Goal: Task Accomplishment & Management: Complete application form

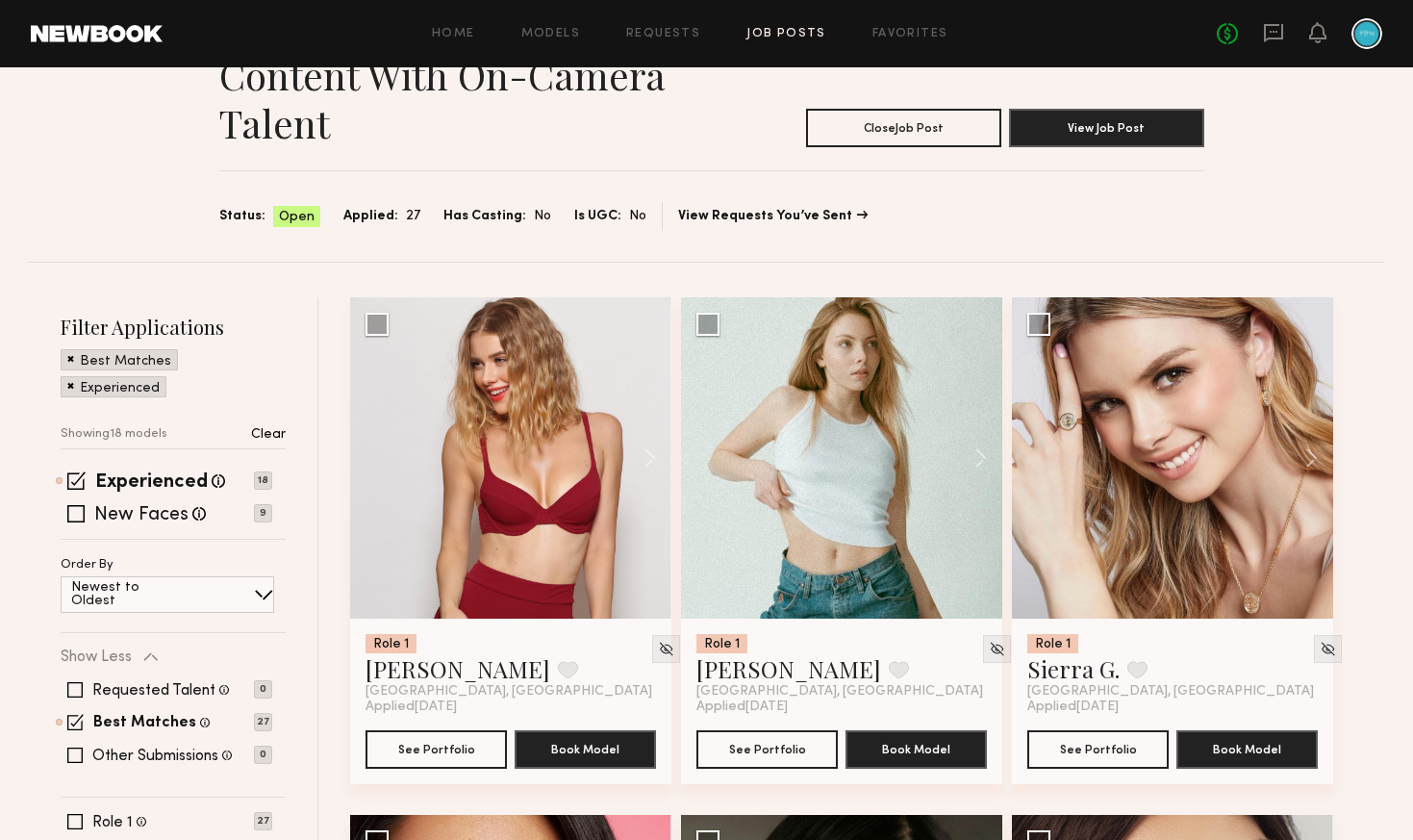
scroll to position [98, 0]
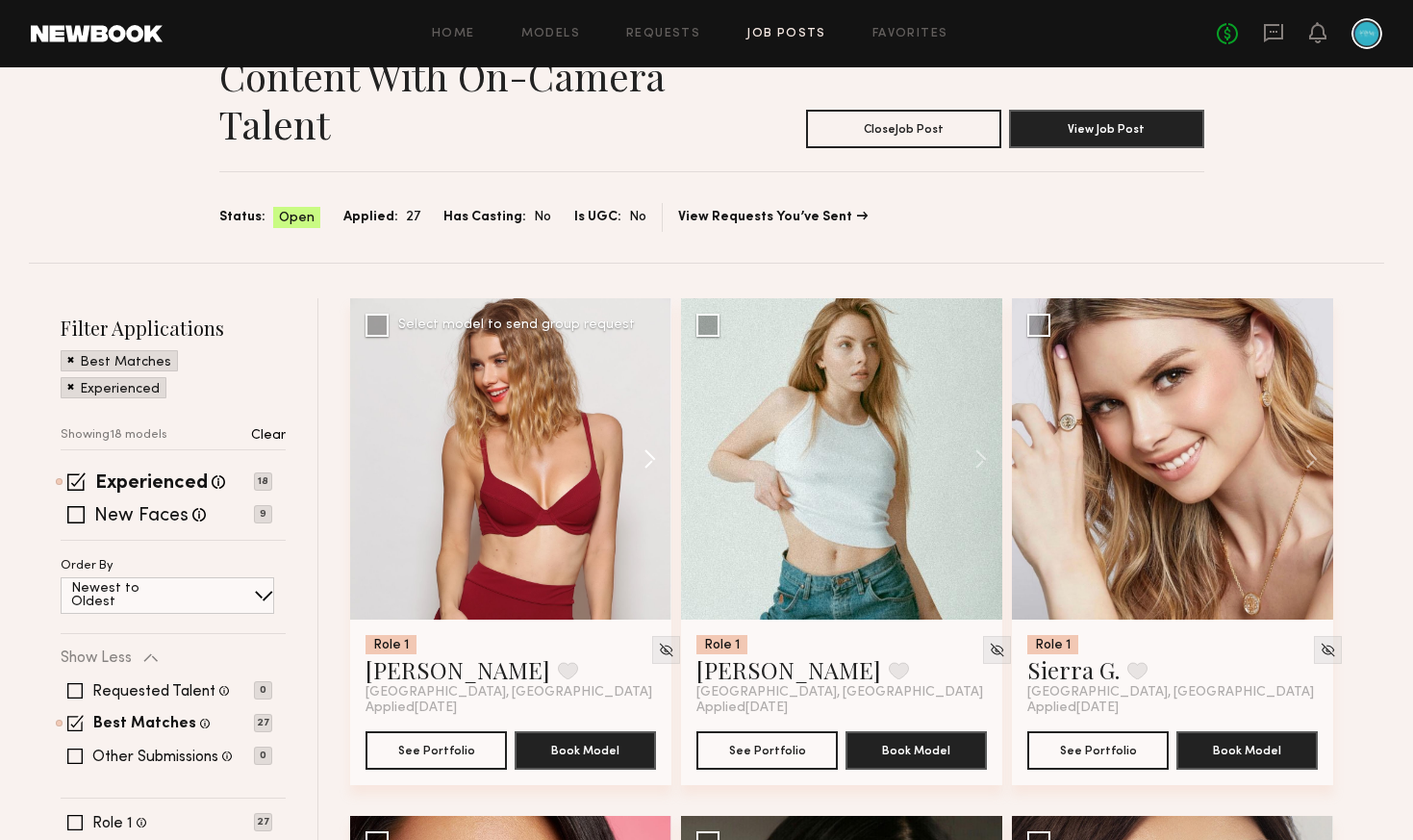
click at [653, 461] on button at bounding box center [640, 458] width 61 height 321
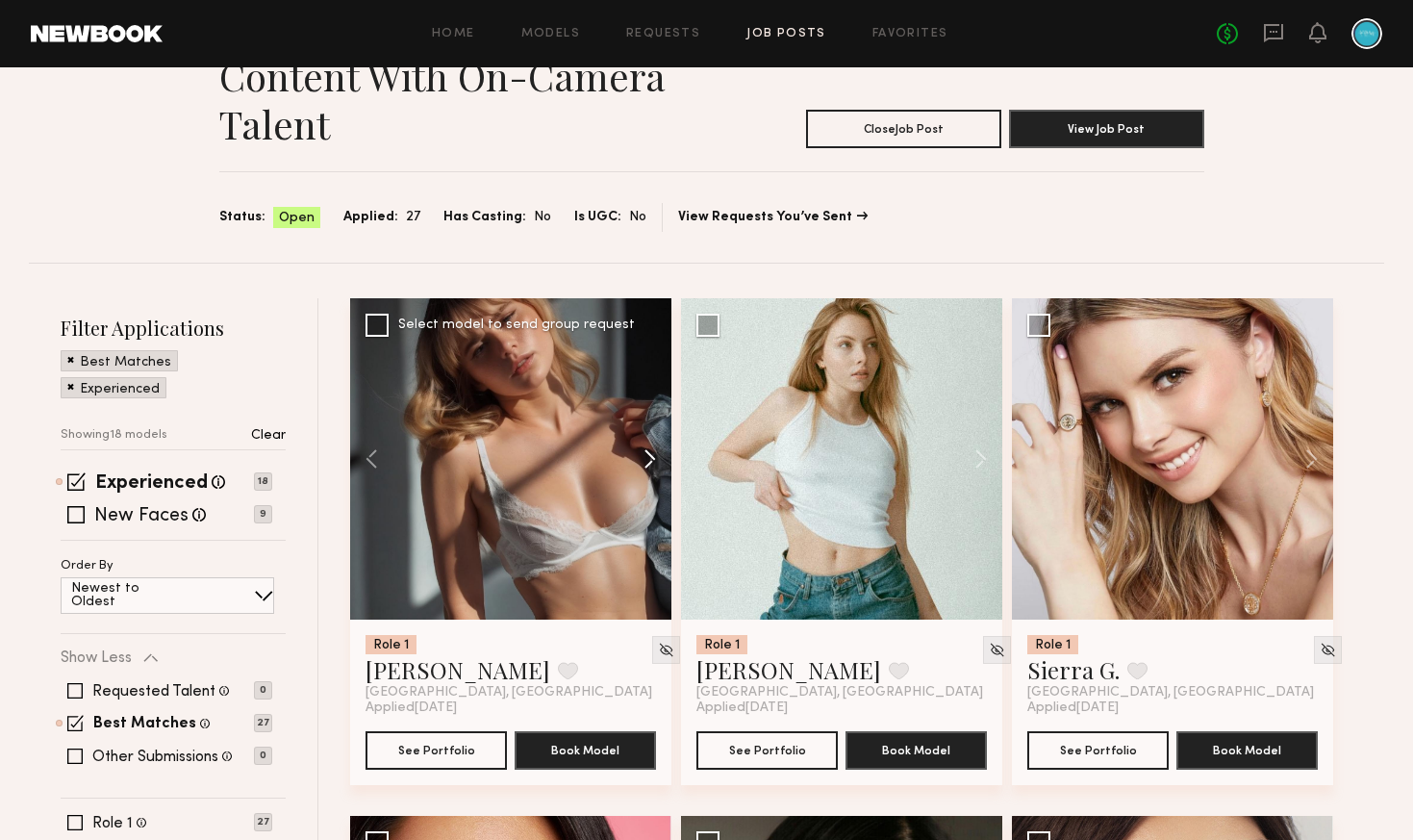
click at [653, 461] on button at bounding box center [640, 458] width 61 height 321
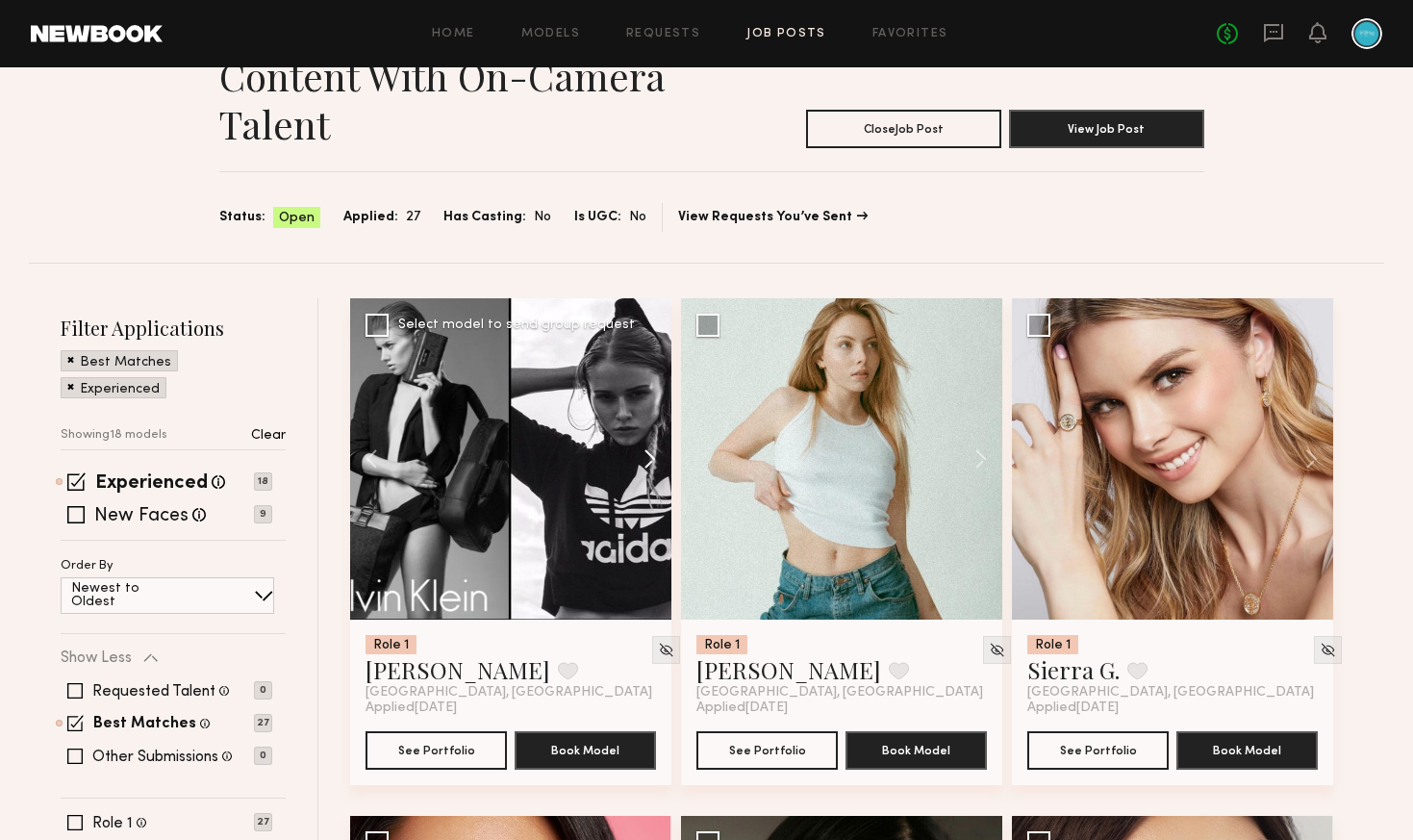
click at [652, 461] on button at bounding box center [640, 458] width 61 height 321
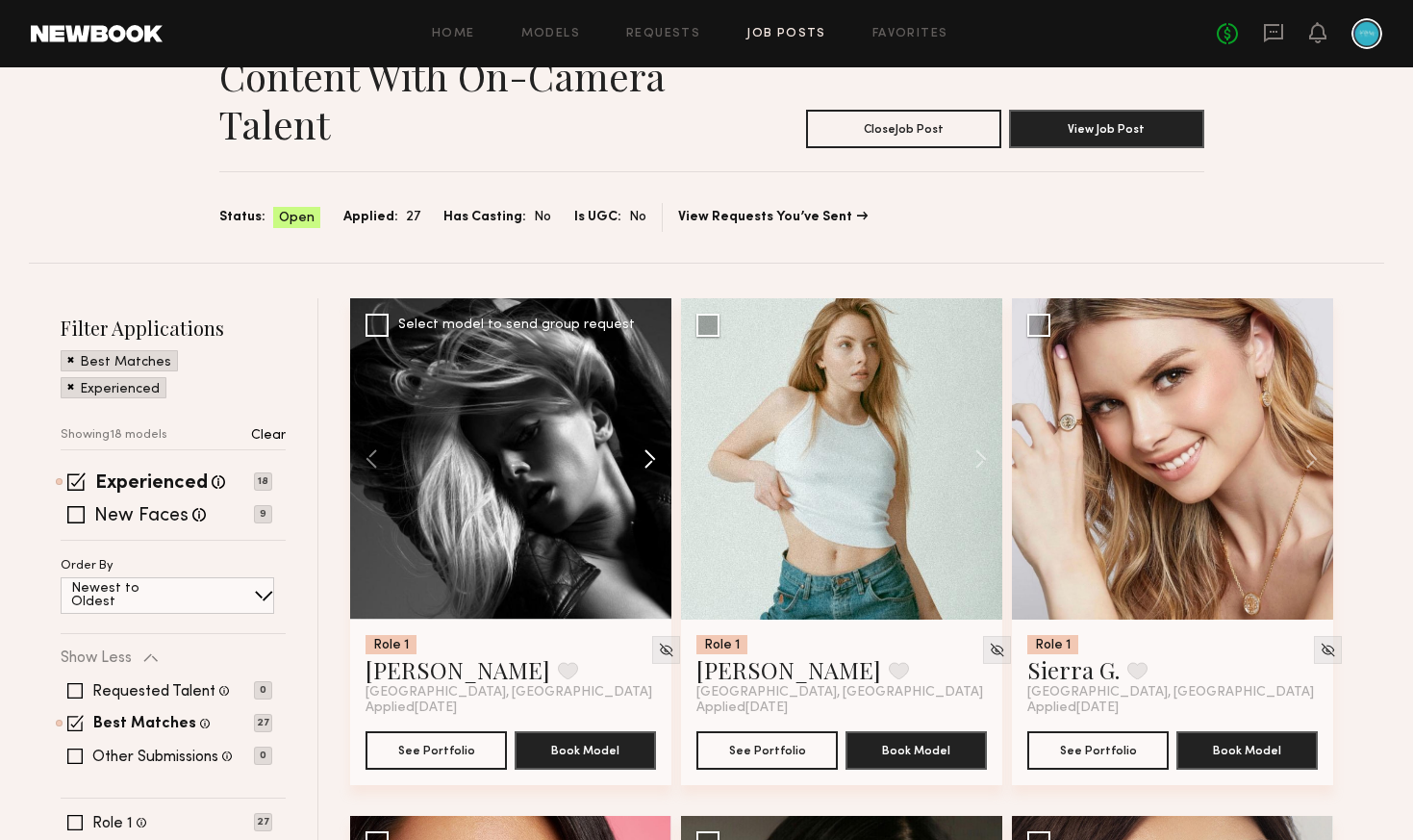
click at [652, 461] on button at bounding box center [640, 458] width 61 height 321
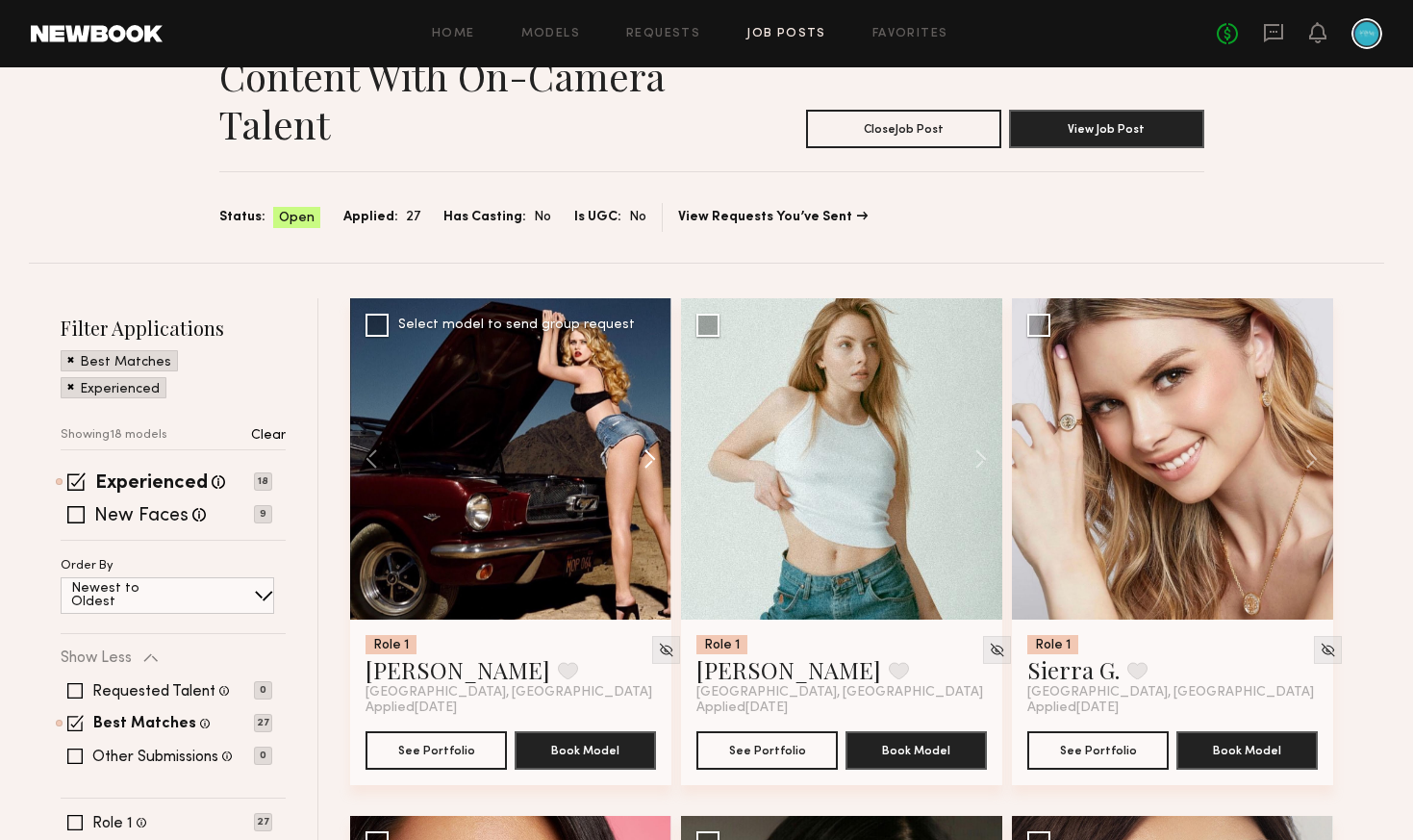
click at [652, 461] on button at bounding box center [640, 458] width 61 height 321
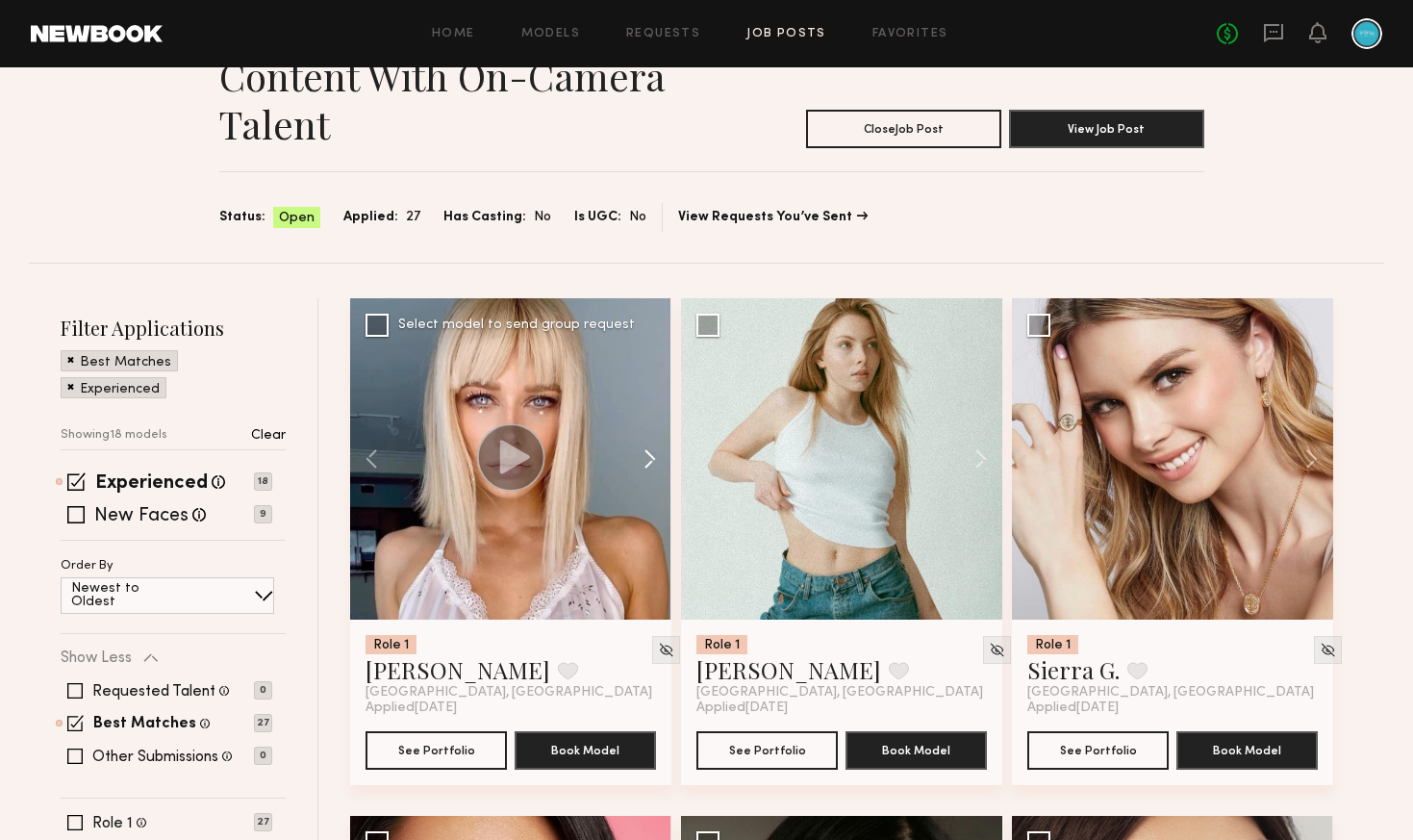
click at [652, 461] on button at bounding box center [640, 458] width 61 height 321
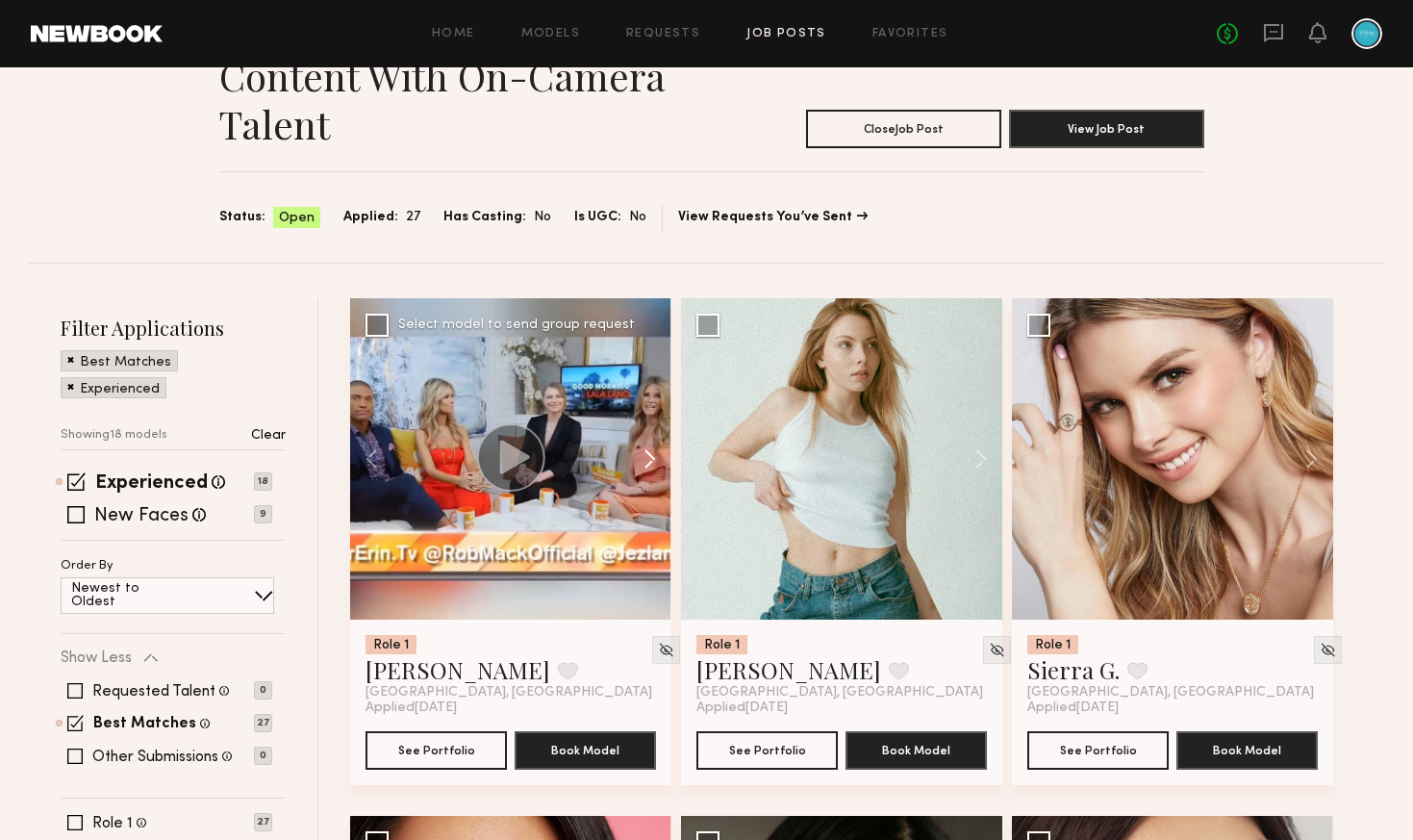
click at [652, 461] on button at bounding box center [640, 458] width 61 height 321
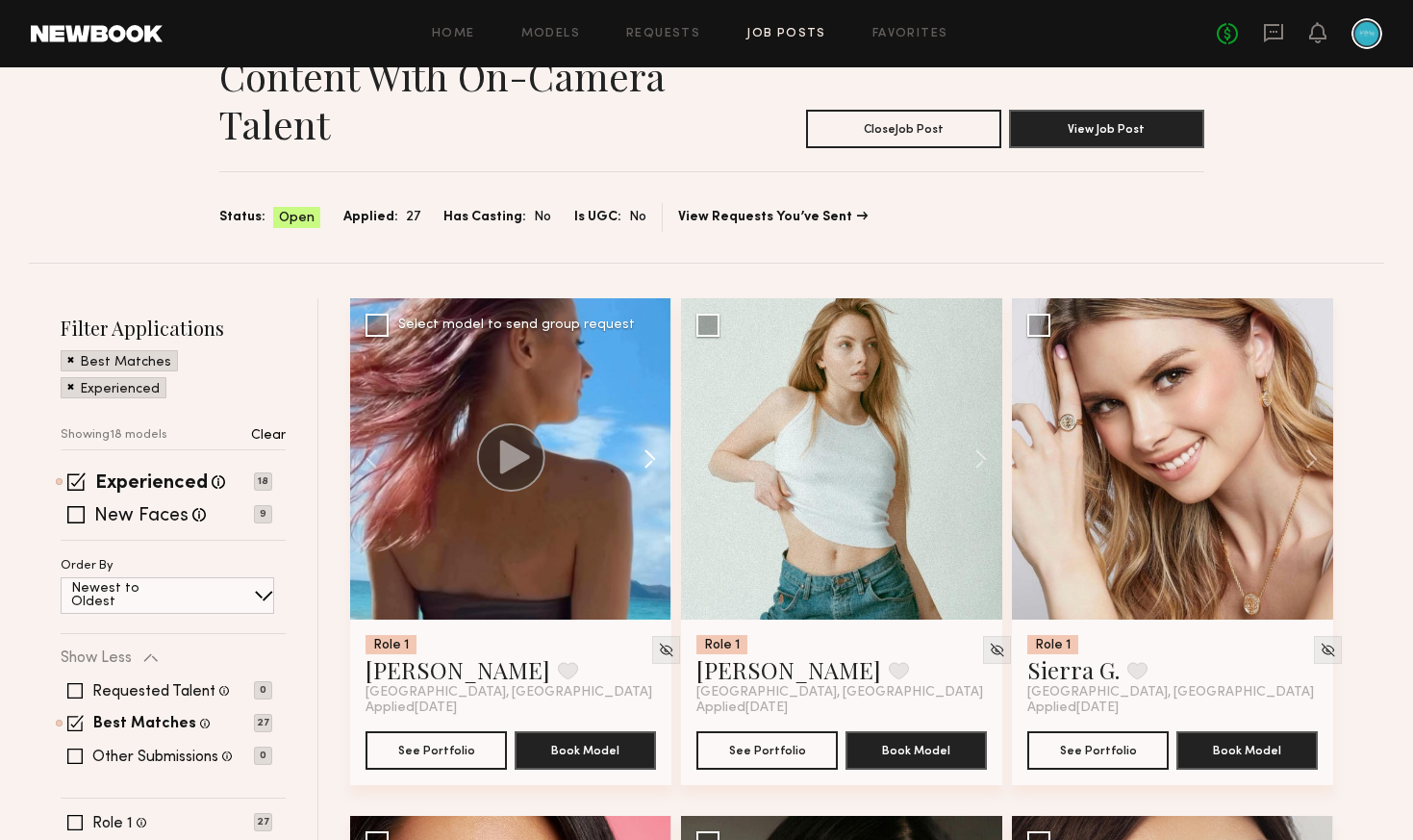
click at [652, 461] on button at bounding box center [640, 458] width 61 height 321
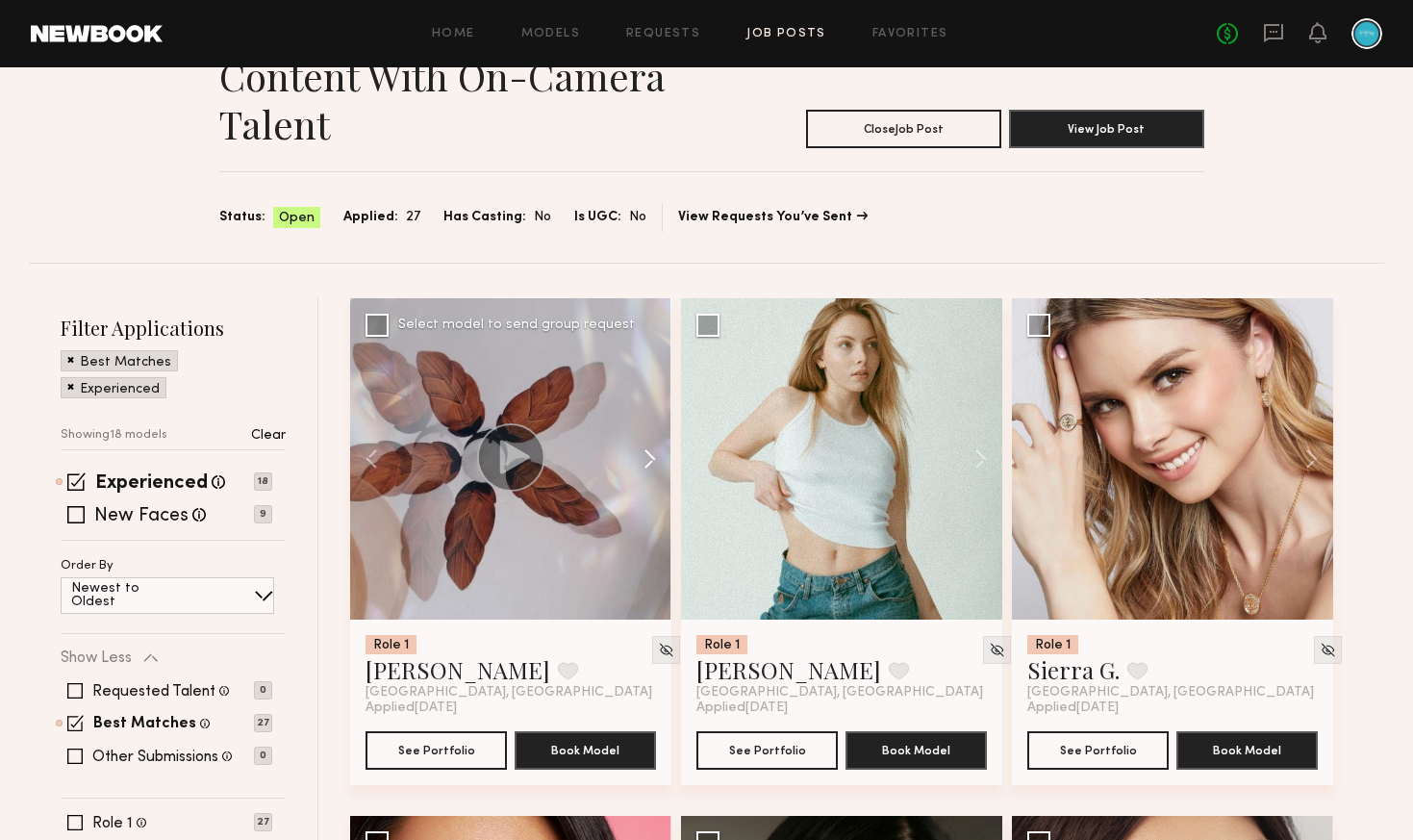
click at [652, 461] on button at bounding box center [640, 458] width 61 height 321
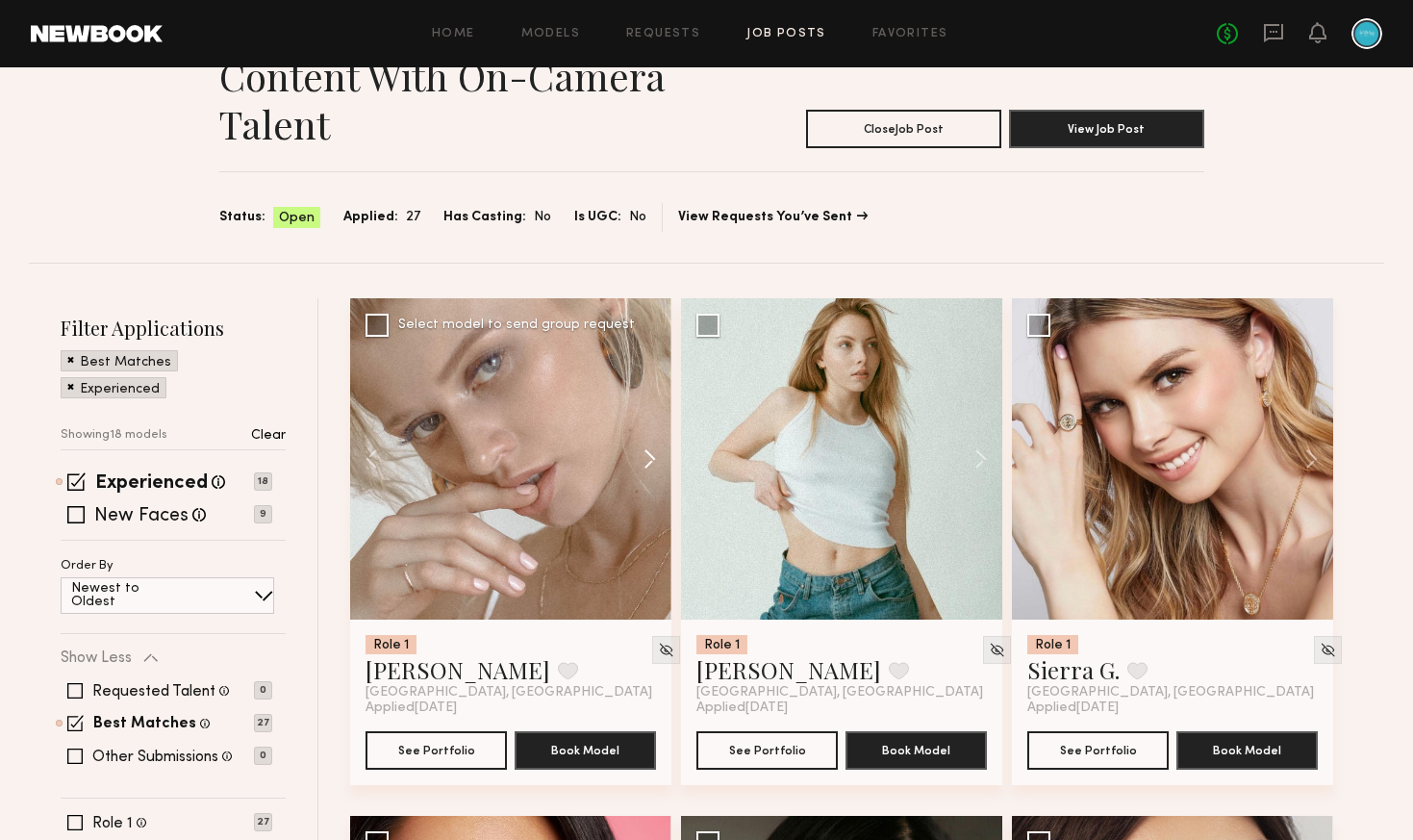
click at [652, 461] on button at bounding box center [640, 458] width 61 height 321
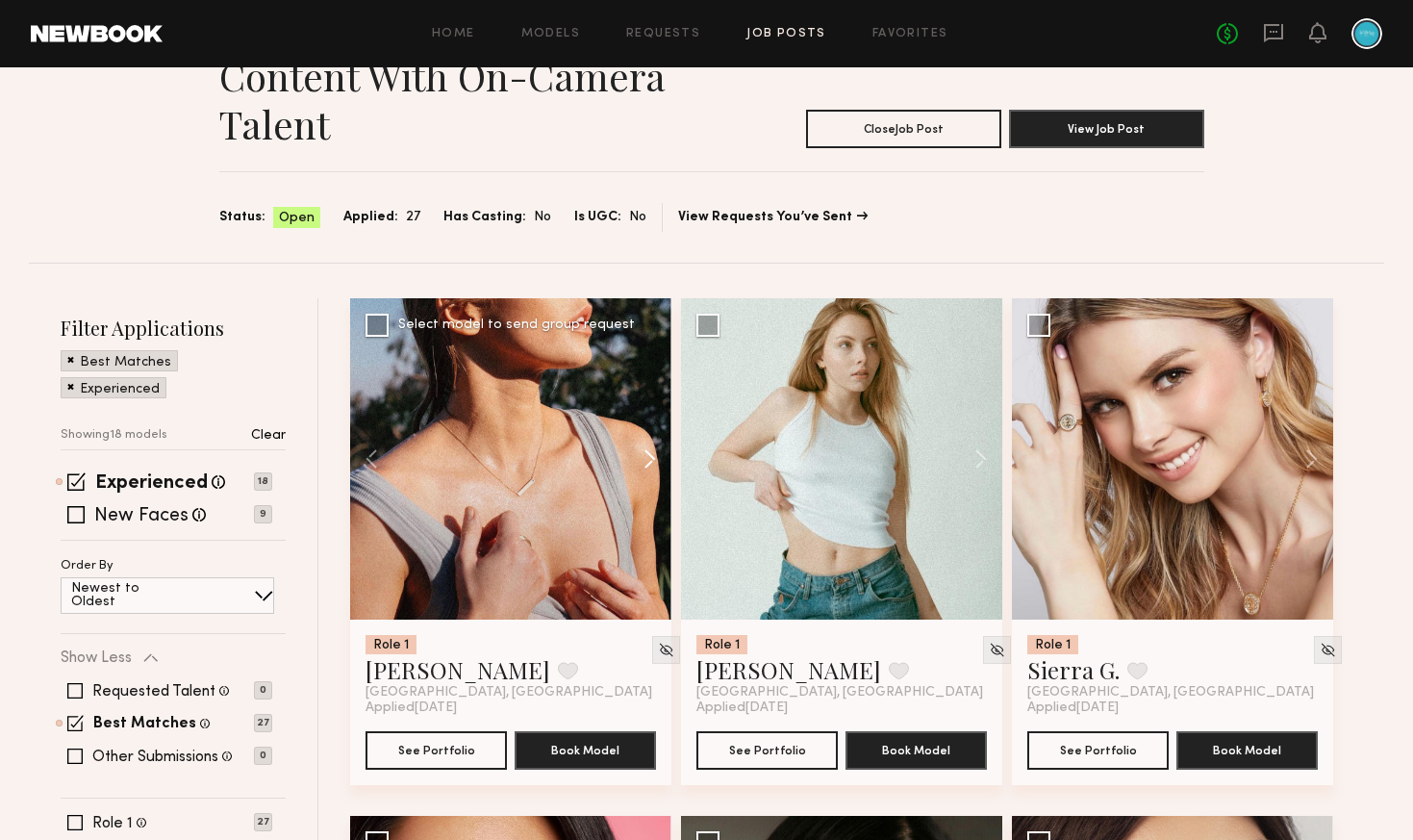
click at [652, 461] on button at bounding box center [640, 458] width 61 height 321
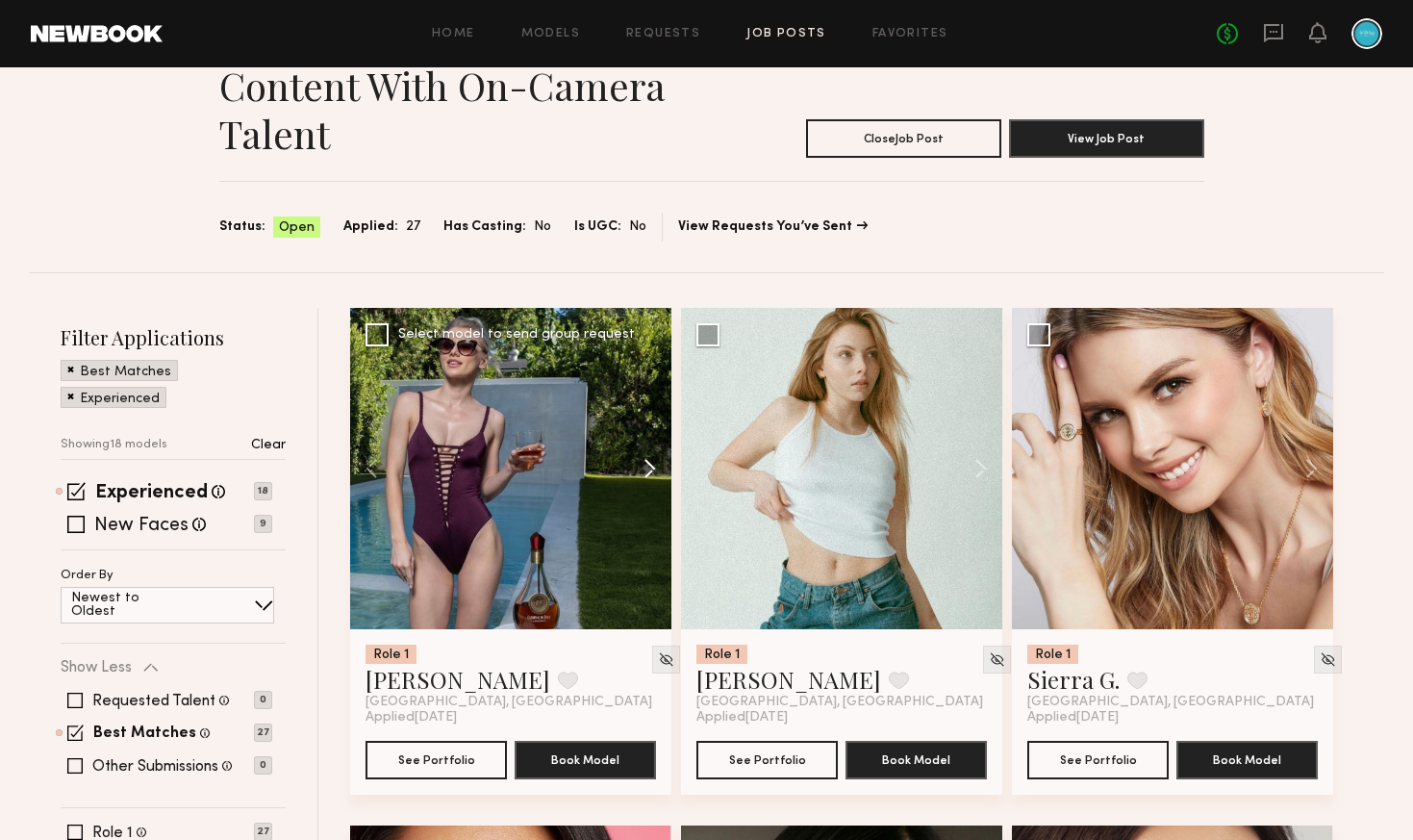
scroll to position [0, 0]
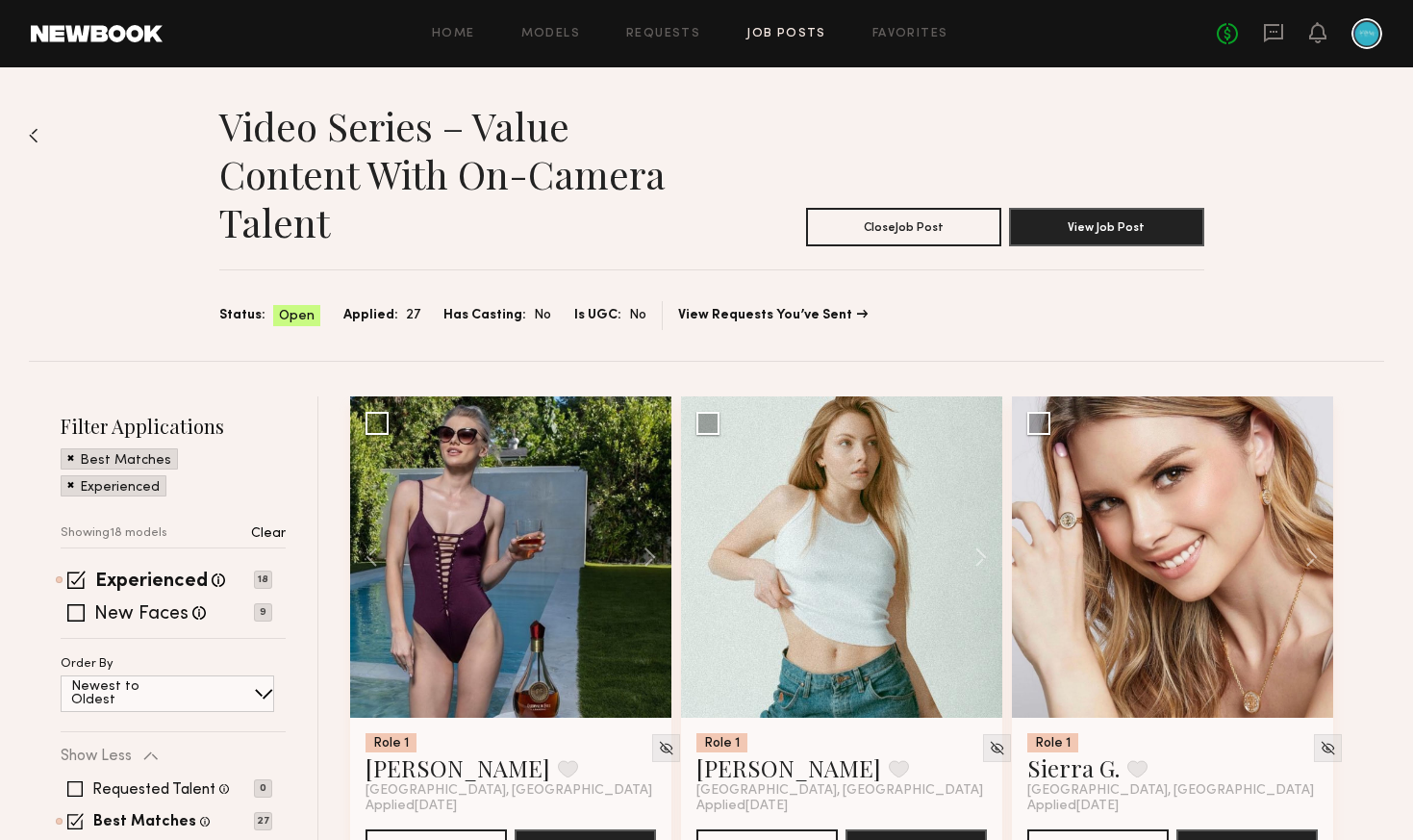
click at [82, 622] on div "Experienced Talent we've deemed to have ample paid, professional modeling exper…" at bounding box center [173, 605] width 225 height 66
click at [83, 614] on span at bounding box center [76, 613] width 17 height 17
click at [89, 583] on div "Experienced Talent we've deemed to have ample paid, professional modeling exper…" at bounding box center [166, 580] width 212 height 16
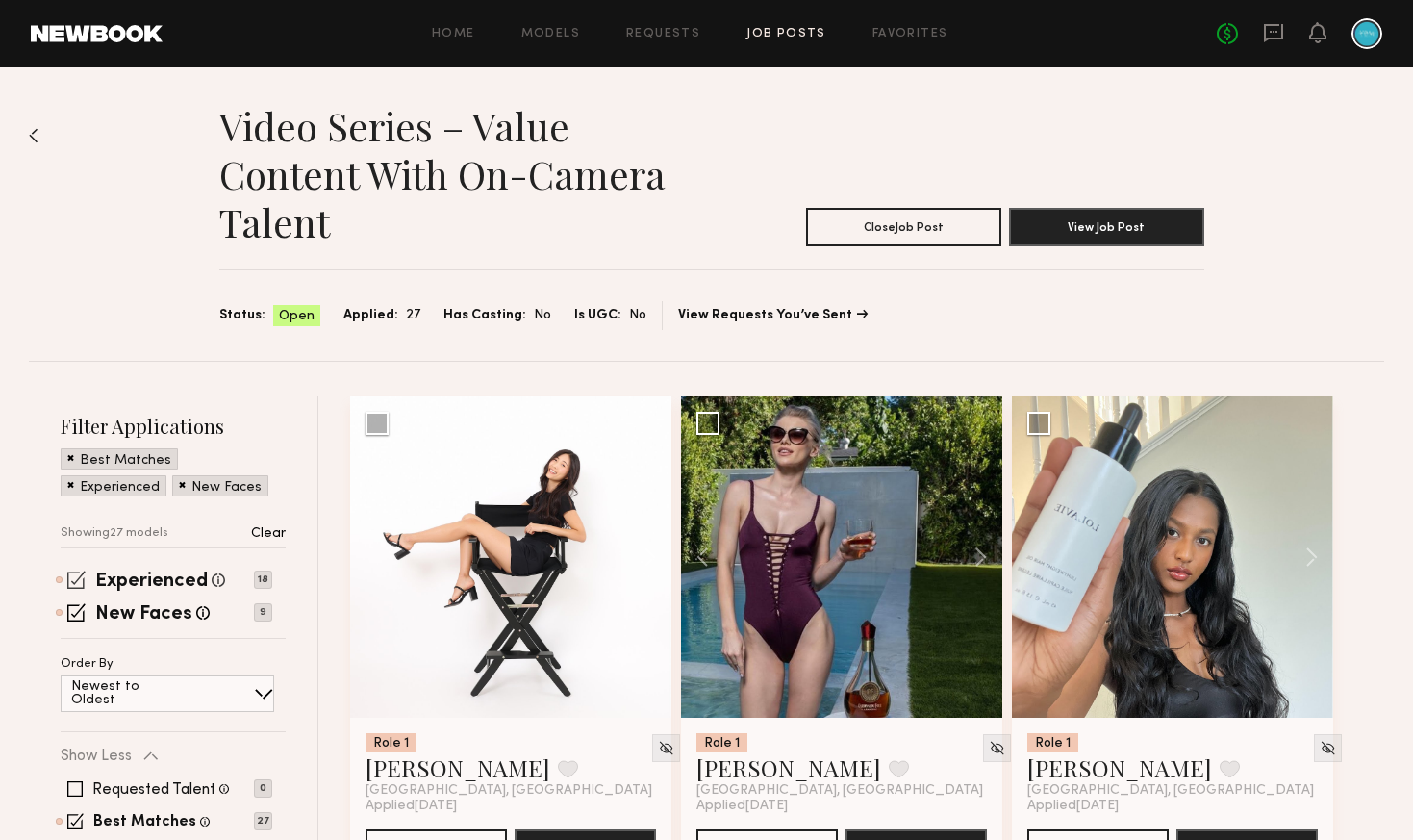
click at [82, 584] on span at bounding box center [76, 579] width 18 height 18
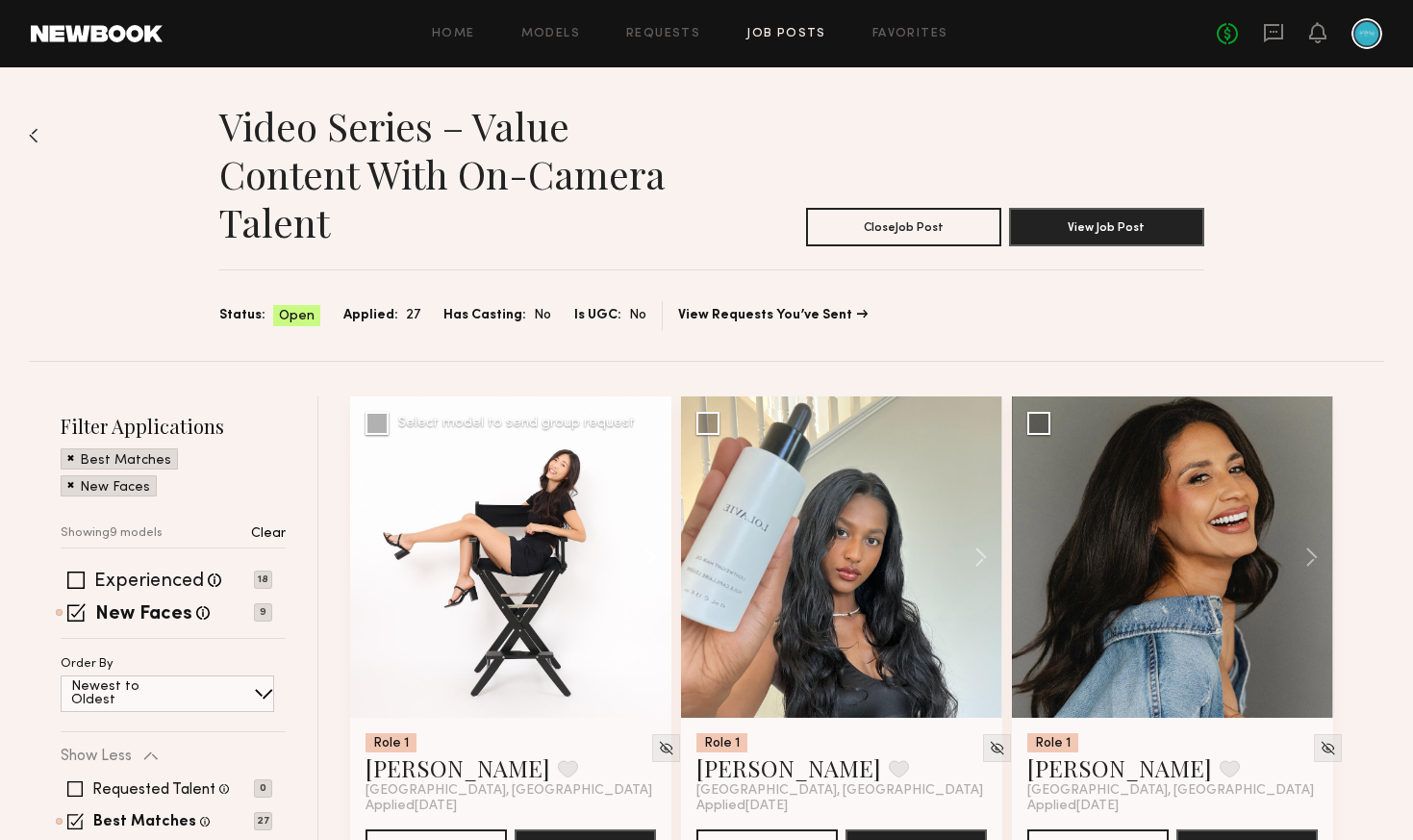
click at [665, 564] on button at bounding box center [640, 556] width 61 height 321
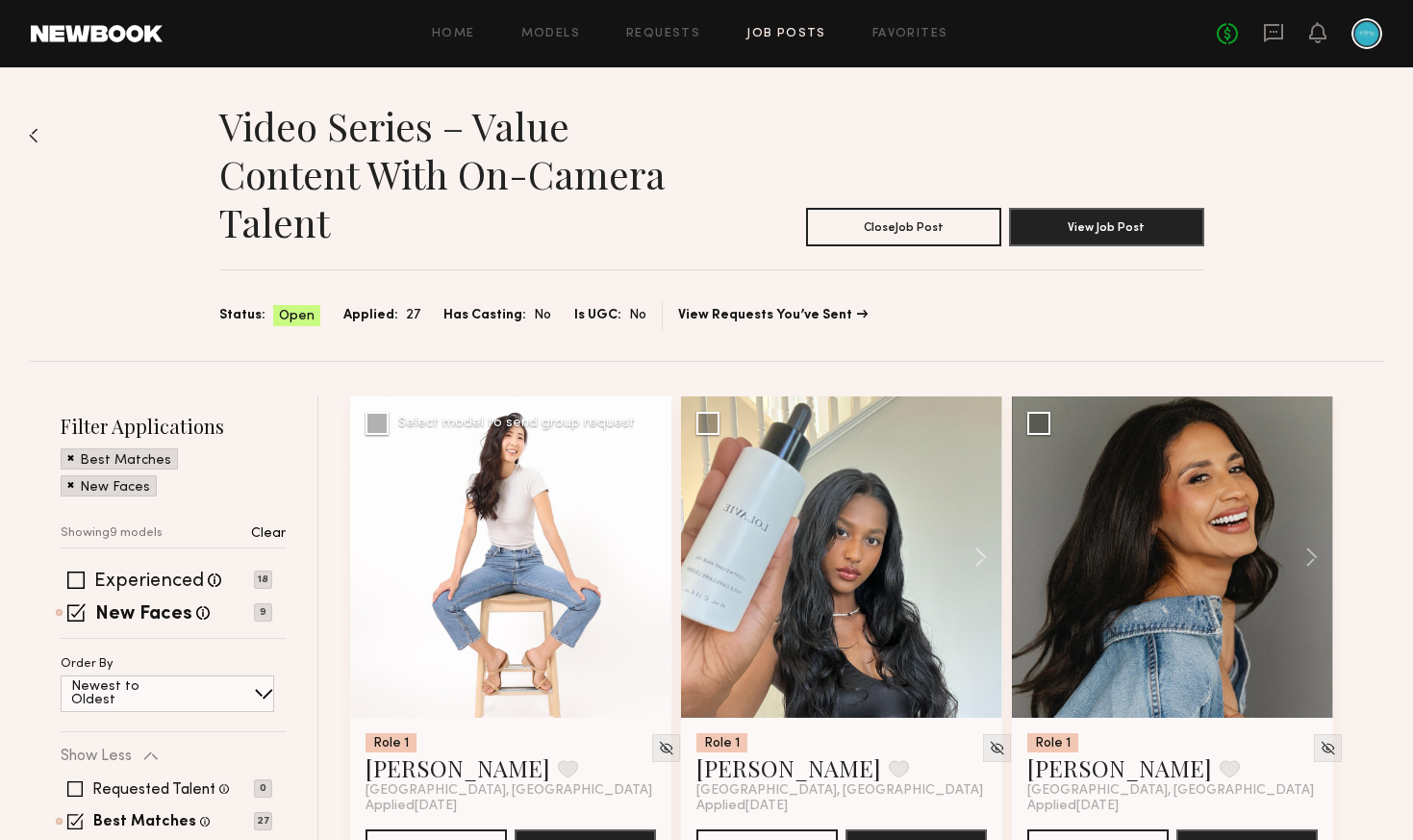
click at [660, 561] on button at bounding box center [640, 556] width 61 height 321
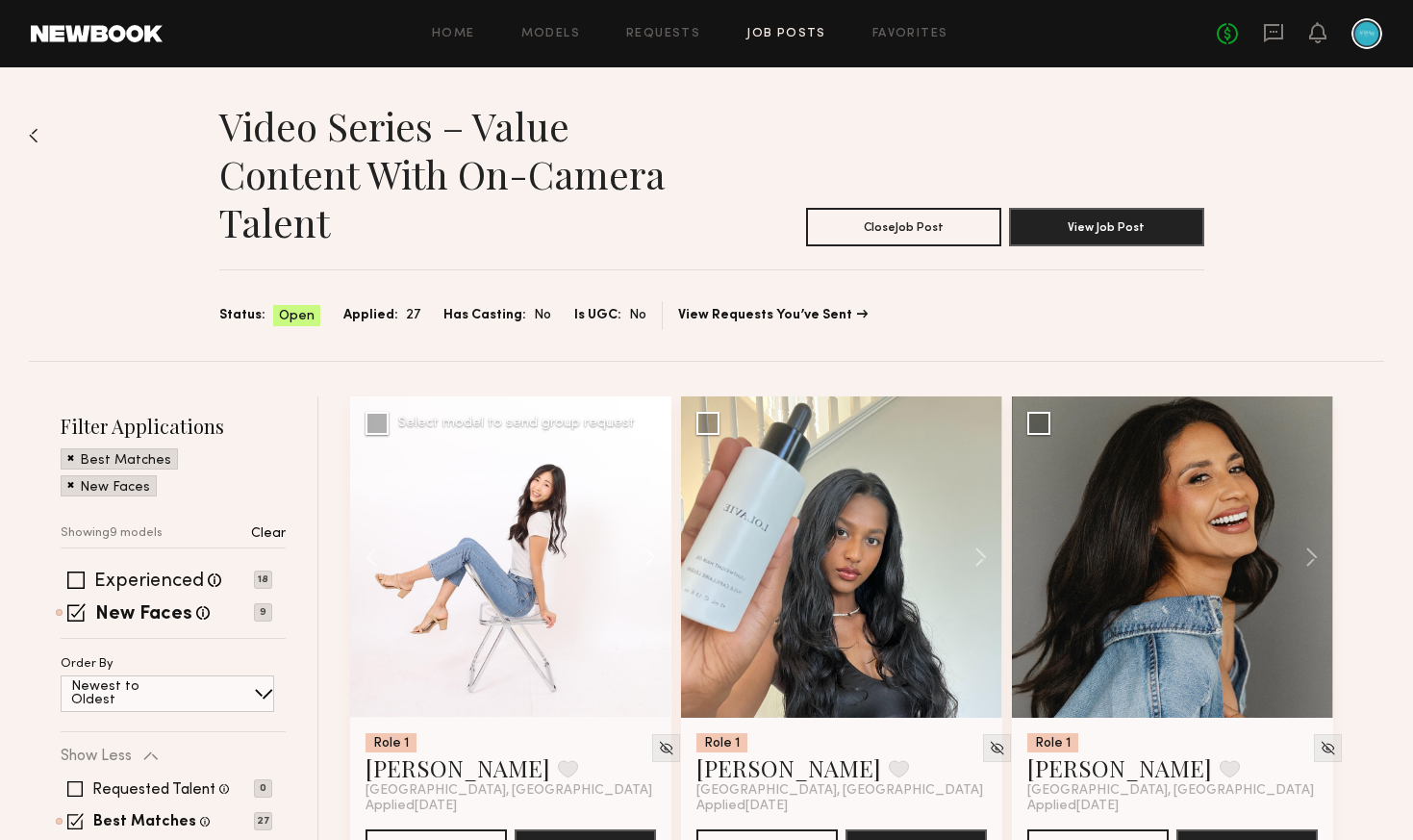
click at [660, 560] on button at bounding box center [640, 556] width 61 height 321
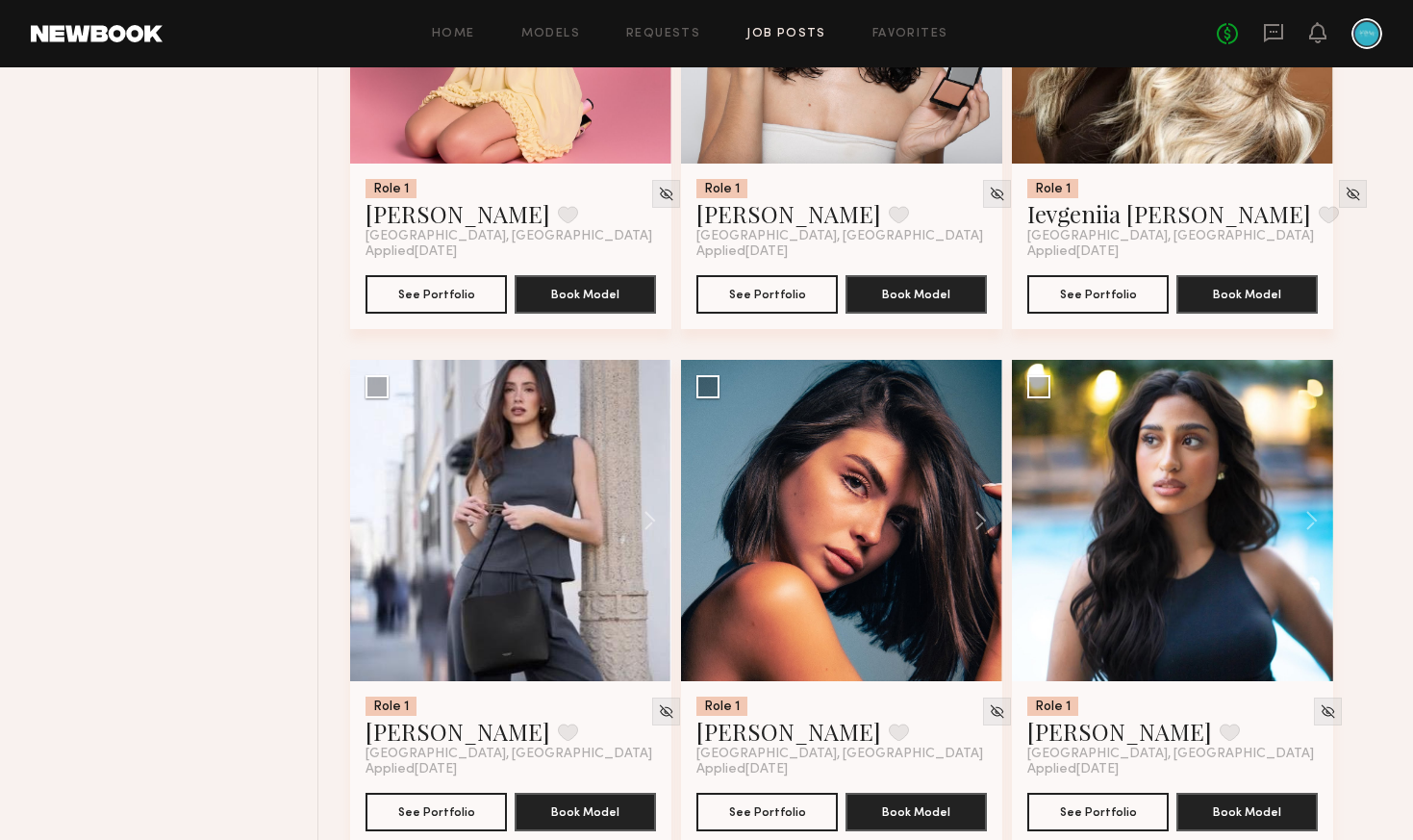
scroll to position [1116, 0]
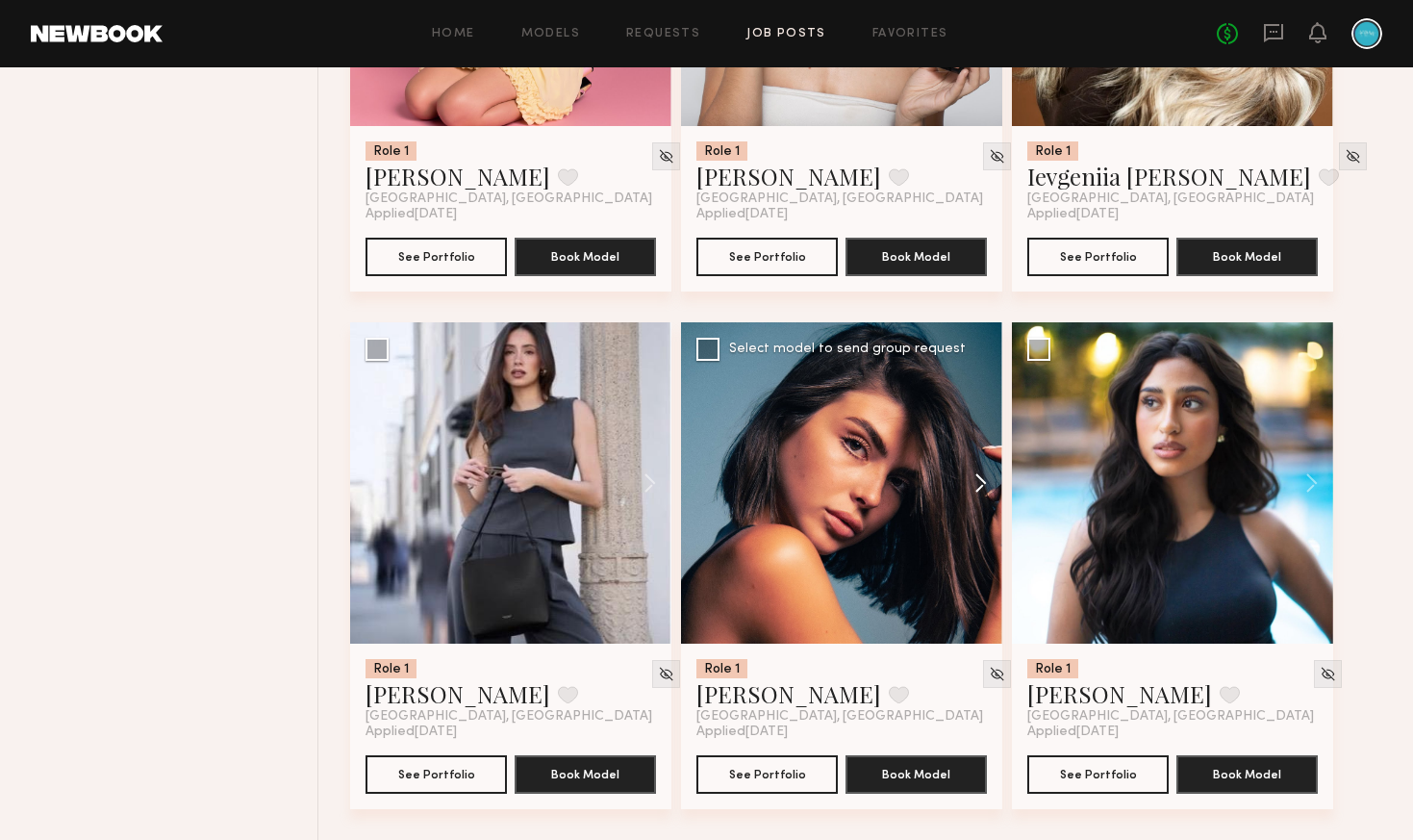
click at [982, 482] on button at bounding box center [971, 483] width 61 height 321
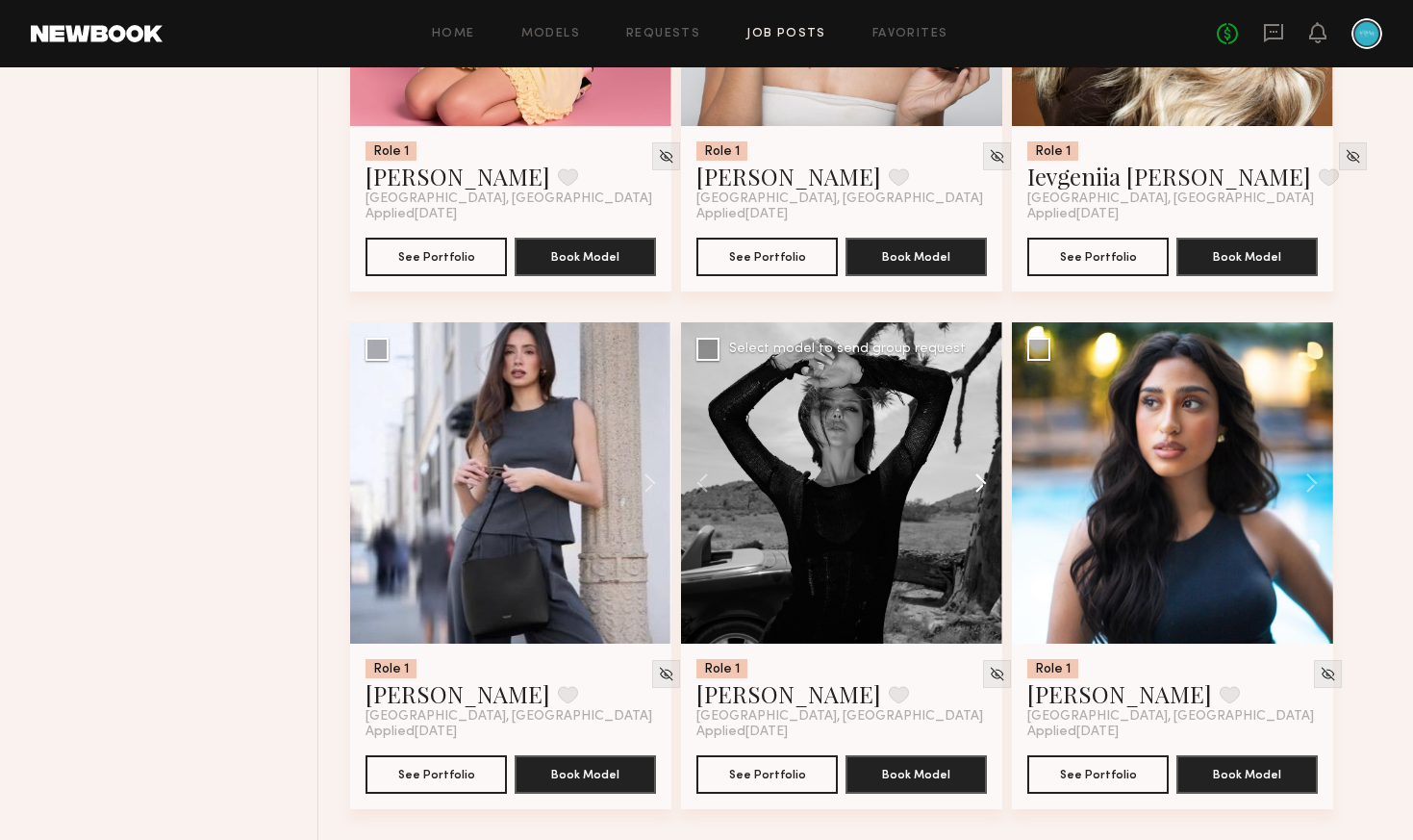
click at [982, 481] on button at bounding box center [971, 483] width 61 height 321
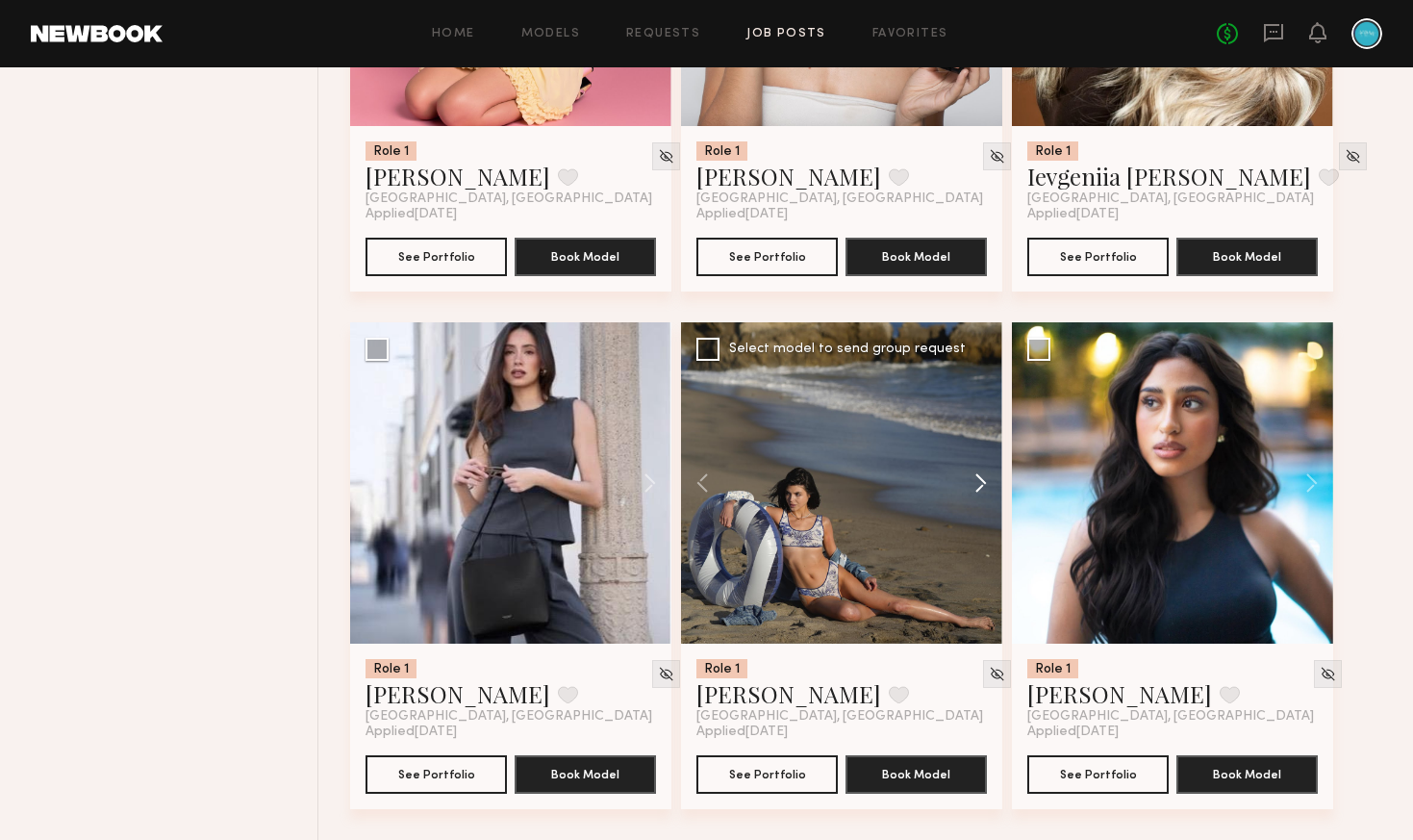
click at [982, 481] on button at bounding box center [971, 483] width 61 height 321
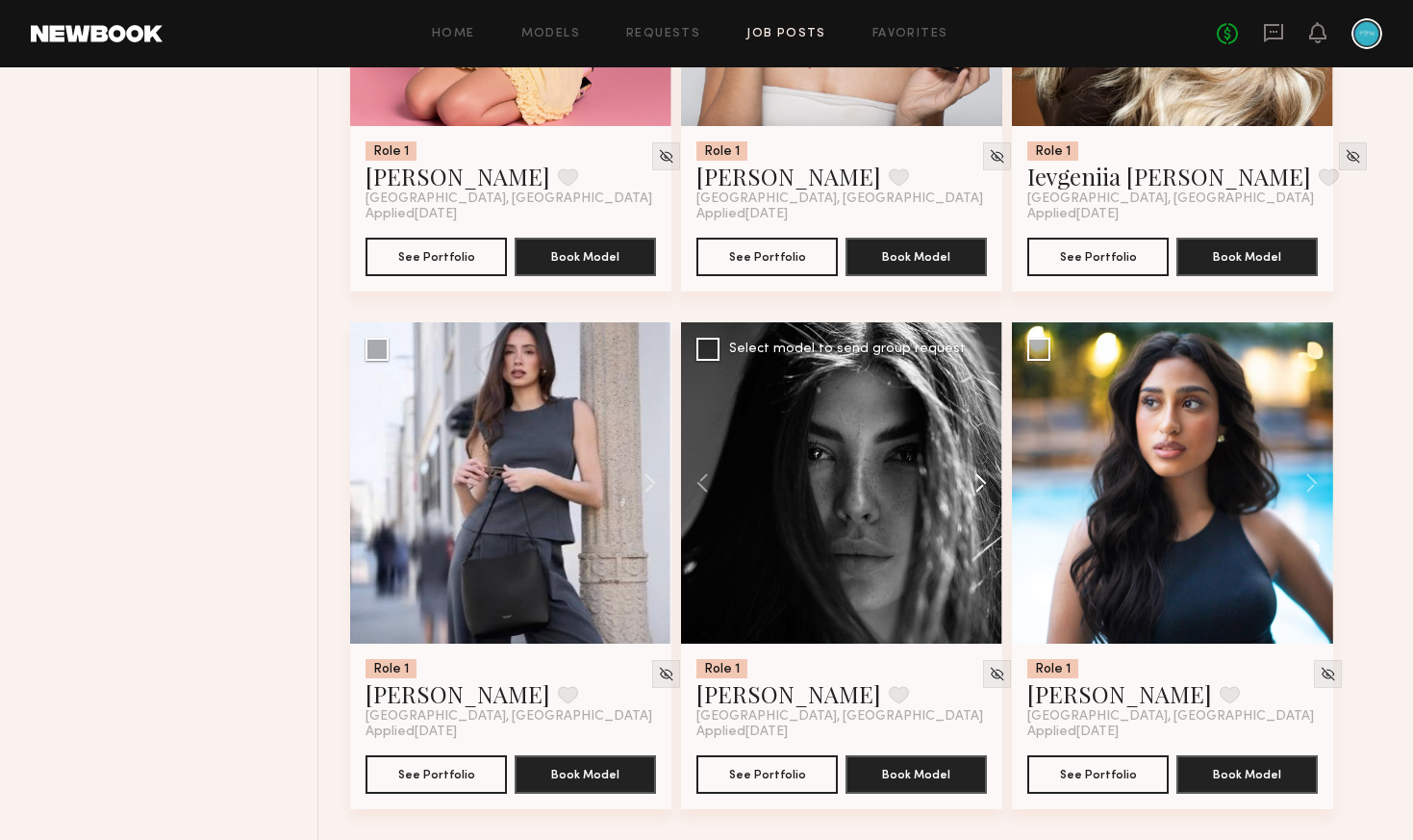
click at [982, 481] on button at bounding box center [971, 483] width 61 height 321
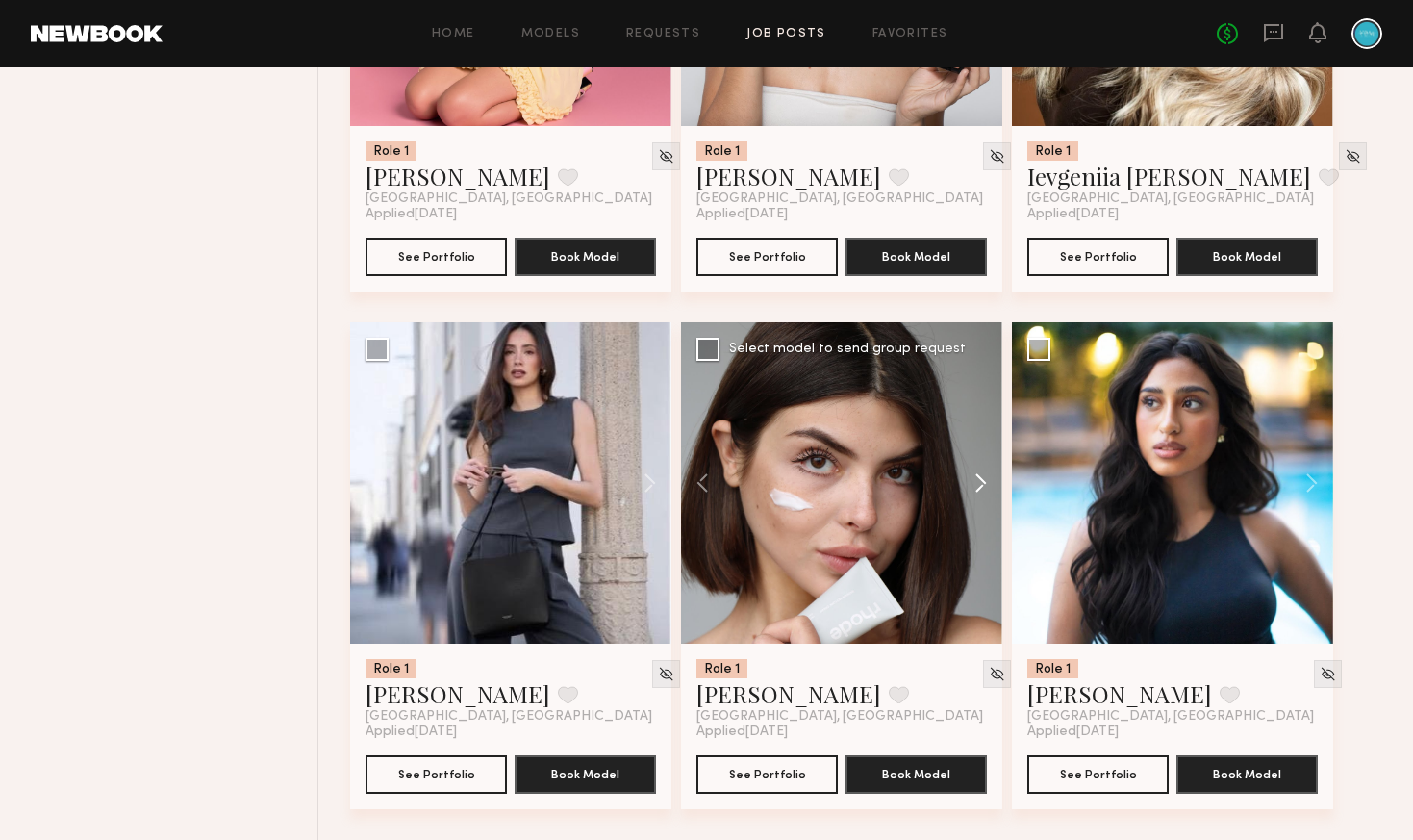
click at [982, 481] on button at bounding box center [971, 483] width 61 height 321
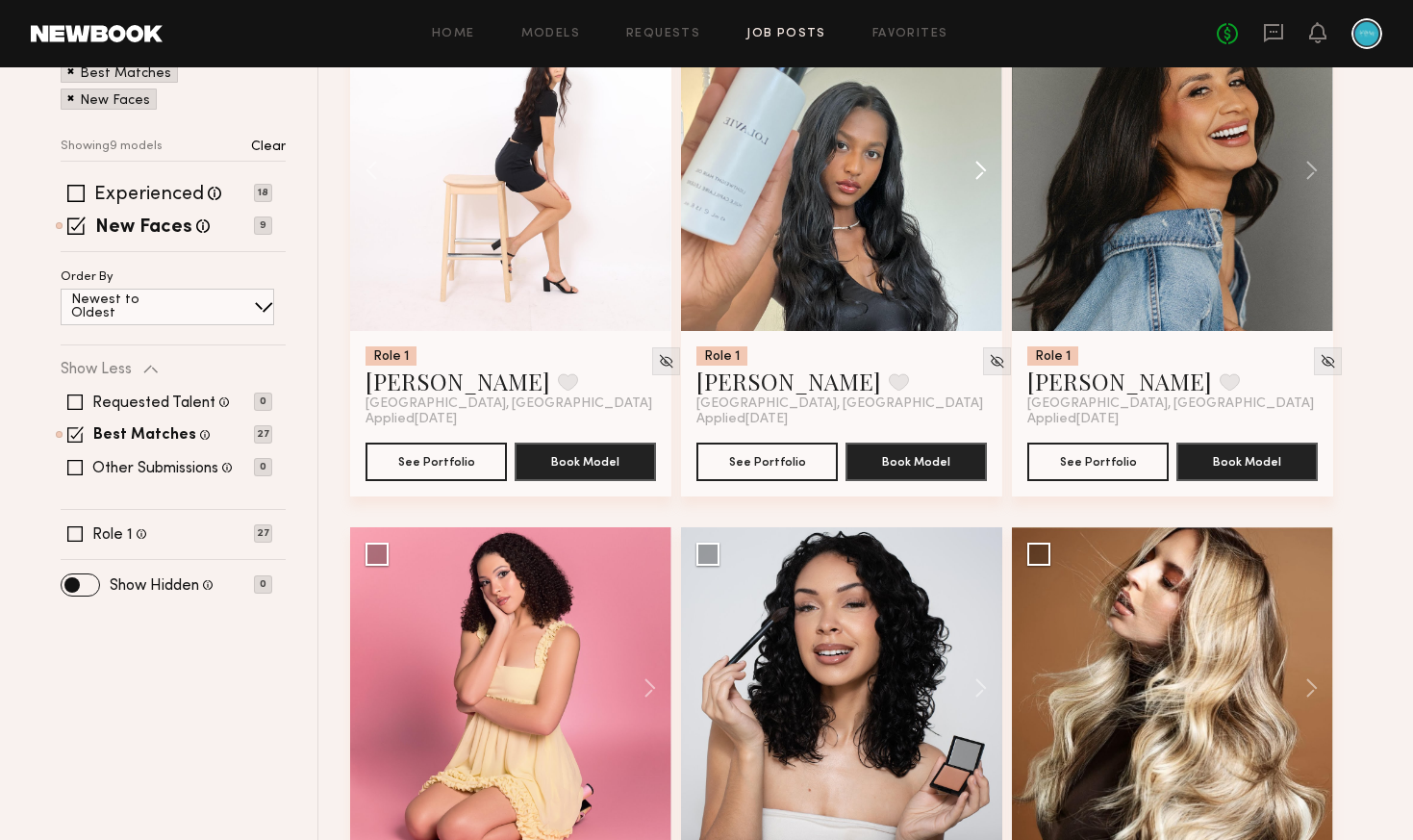
scroll to position [0, 0]
